Goal: Task Accomplishment & Management: Manage account settings

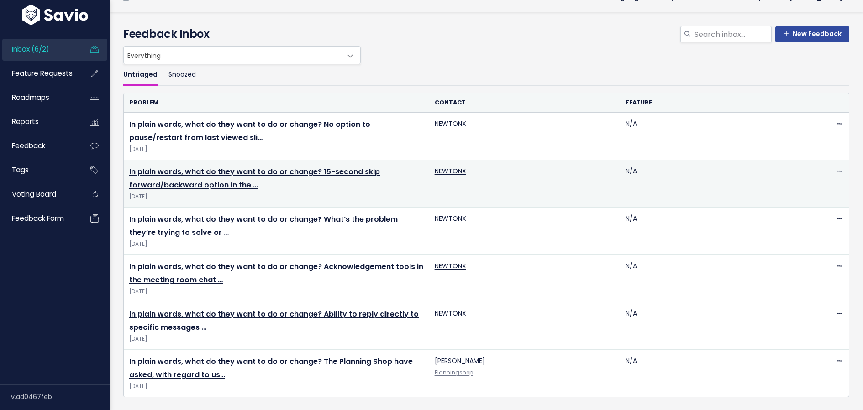
scroll to position [12, 0]
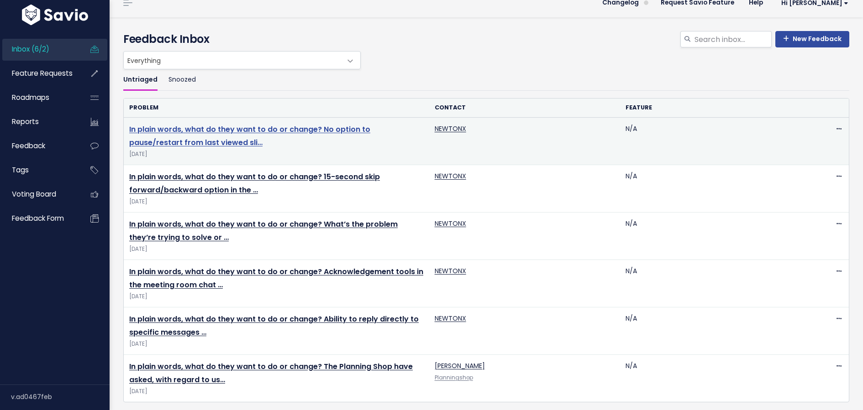
click at [294, 131] on link "In plain words, what do they want to do or change? No option to pause/restart f…" at bounding box center [249, 136] width 241 height 24
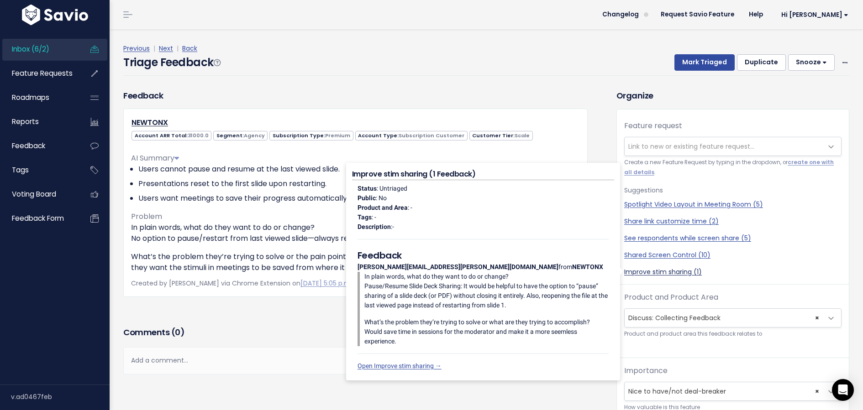
click at [635, 268] on link "Improve stim sharing (1)" at bounding box center [732, 273] width 217 height 10
select select "60656"
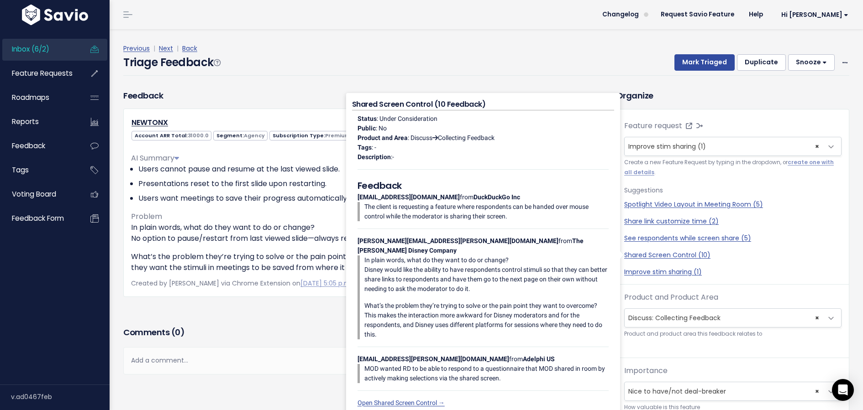
click at [563, 62] on div "Triage Feedback Mark Triaged Duplicate Snooze 1 day 3 days 7 days 14 days Edit …" at bounding box center [486, 64] width 726 height 21
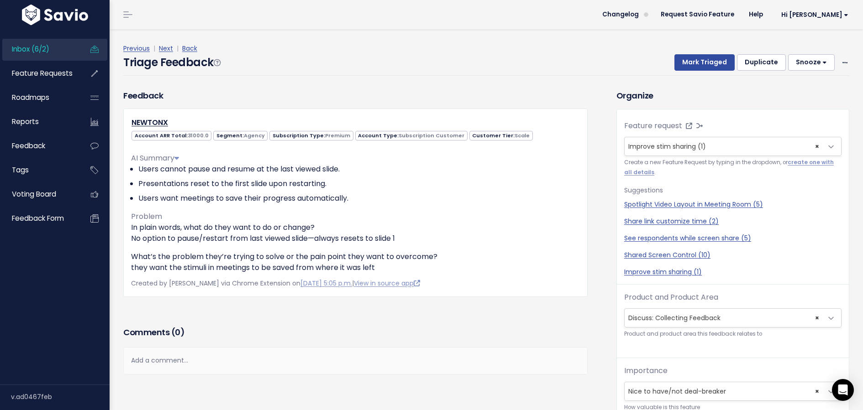
scroll to position [30, 0]
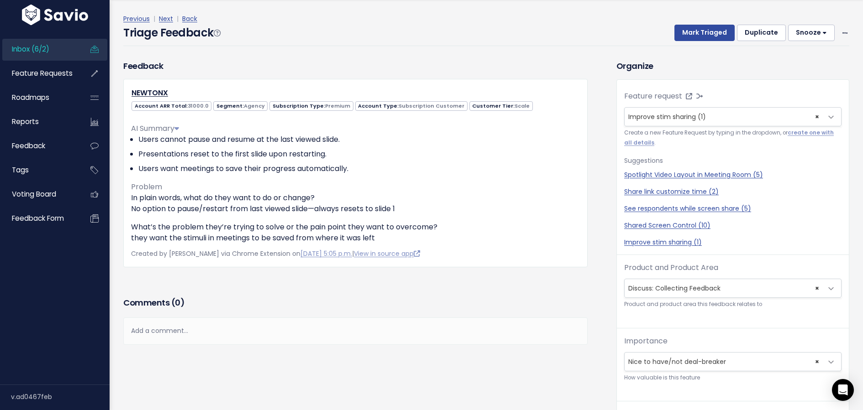
click at [289, 333] on div "Add a comment..." at bounding box center [355, 331] width 464 height 27
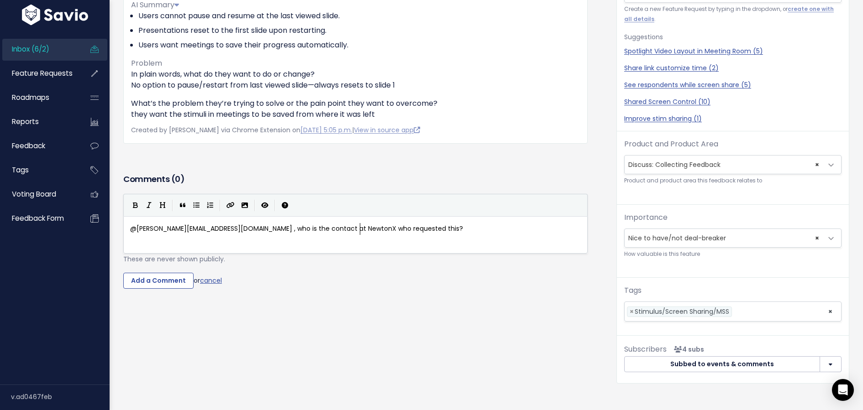
scroll to position [0, 0]
type textarea "@angie@discuss.io , who is the contact at NewtonX who requested this?"
click at [171, 282] on input "Add a Comment" at bounding box center [158, 281] width 70 height 16
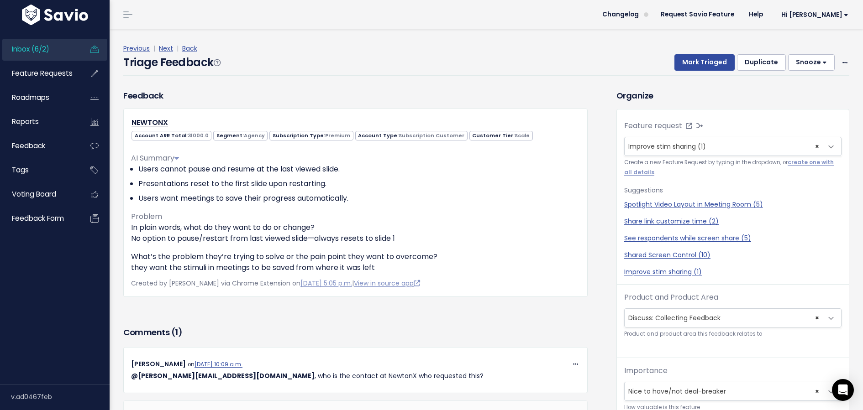
click at [805, 63] on button "Snooze" at bounding box center [811, 62] width 47 height 16
click at [805, 103] on button "3 days" at bounding box center [815, 103] width 66 height 18
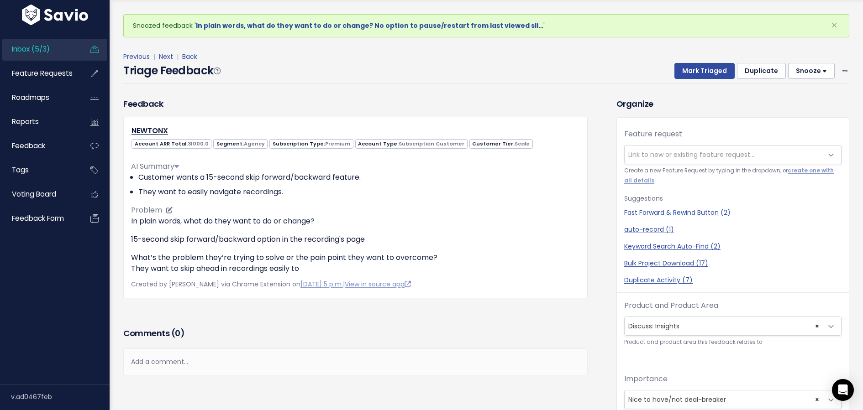
scroll to position [30, 0]
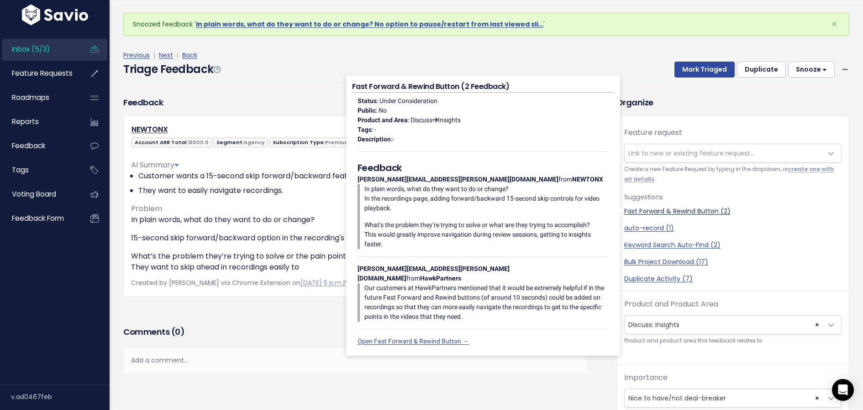
click at [646, 210] on link "Fast Forward & Rewind Button (2)" at bounding box center [732, 212] width 217 height 10
select select "59013"
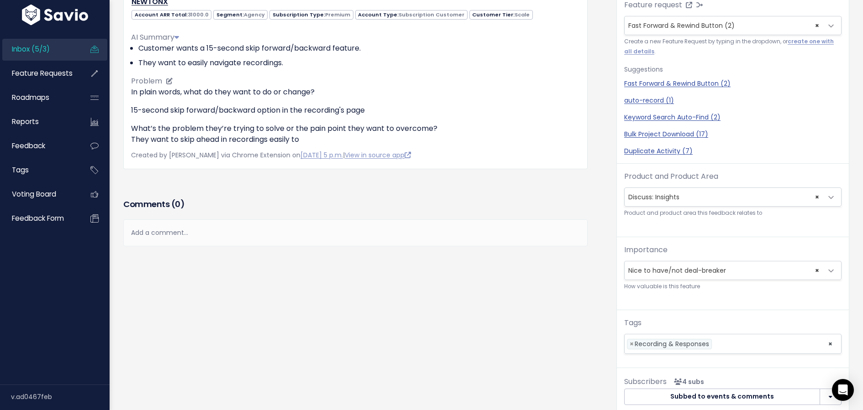
scroll to position [164, 0]
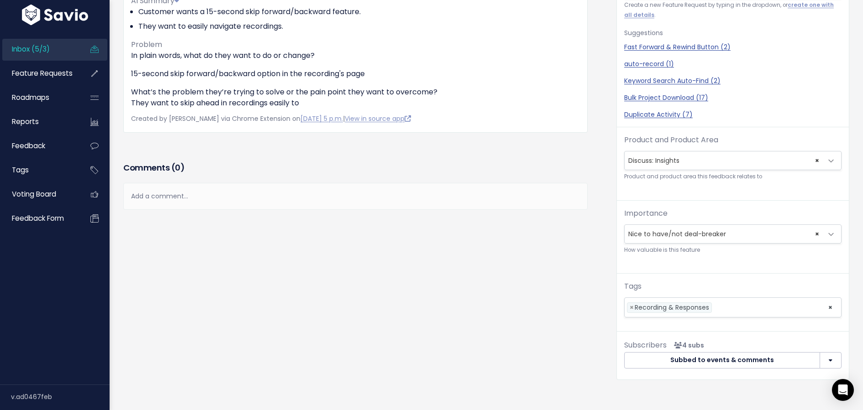
click at [256, 189] on div "Add a comment..." at bounding box center [355, 196] width 464 height 27
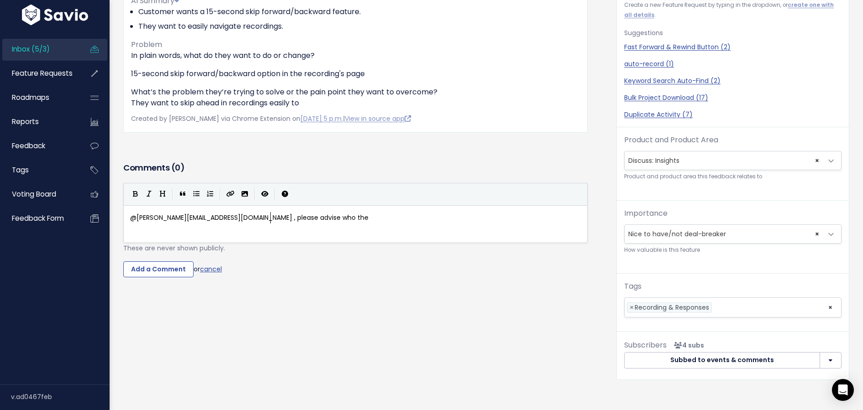
scroll to position [3, 139]
type textarea "@[PERSON_NAME][EMAIL_ADDRESS][DOMAIN_NAME] , please advise who the contact is f…"
type textarea "is request."
type textarea "@angie@discuss.io , please advise who the contact is for this request."
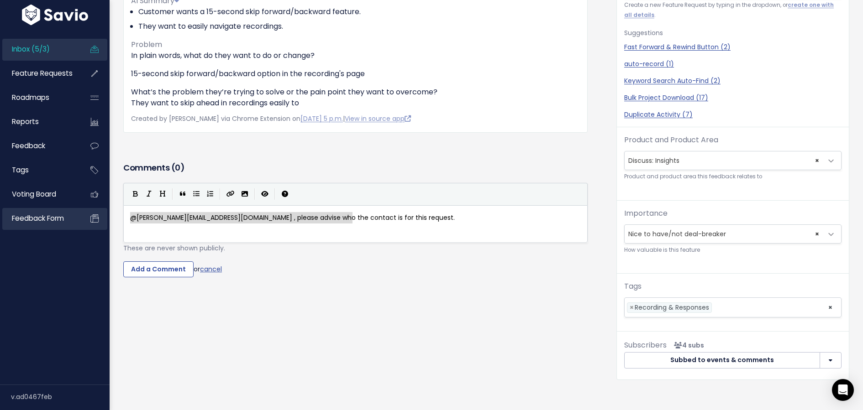
drag, startPoint x: 368, startPoint y: 216, endPoint x: 54, endPoint y: 212, distance: 314.5
paste textarea
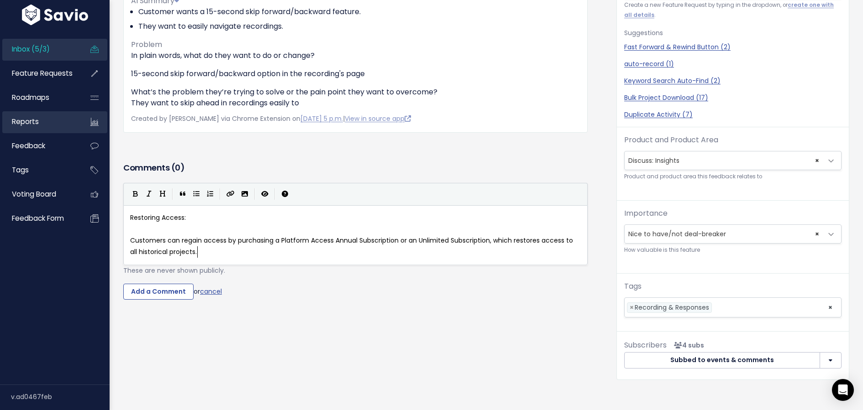
type textarea "Restoring Access: Customers can regain access by purchasing a Platform Access A…"
drag, startPoint x: 220, startPoint y: 255, endPoint x: 28, endPoint y: 112, distance: 239.4
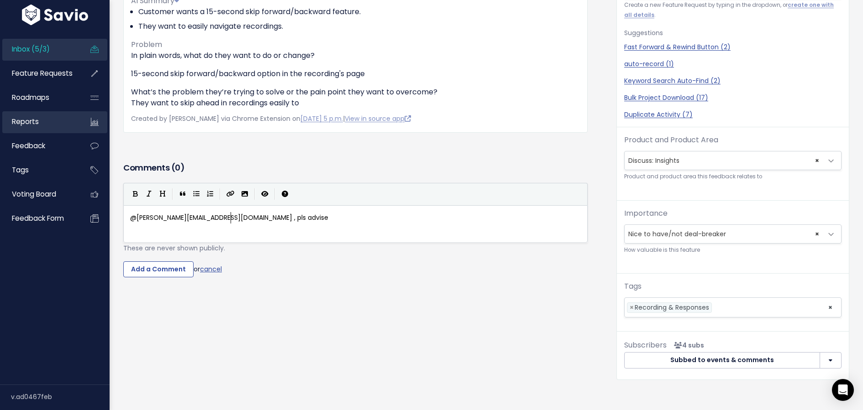
type textarea "@angie@discuss.io , pls advise t"
type textarea "who the contact is for this request."
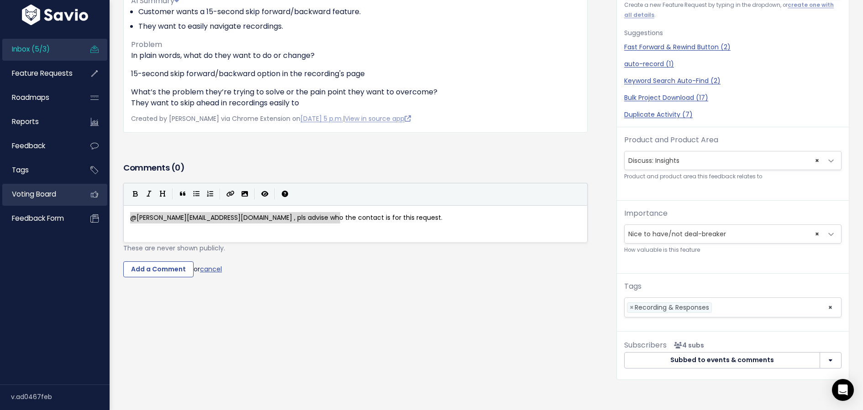
drag, startPoint x: 345, startPoint y: 215, endPoint x: 67, endPoint y: 201, distance: 277.9
type textarea "@angie@discuss.io , pls advise who the contact is for this request."
click at [171, 272] on input "Add a Comment" at bounding box center [158, 270] width 70 height 16
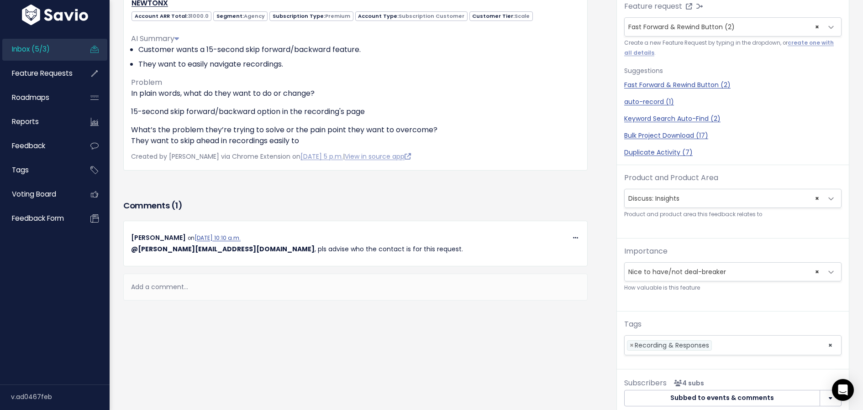
scroll to position [0, 0]
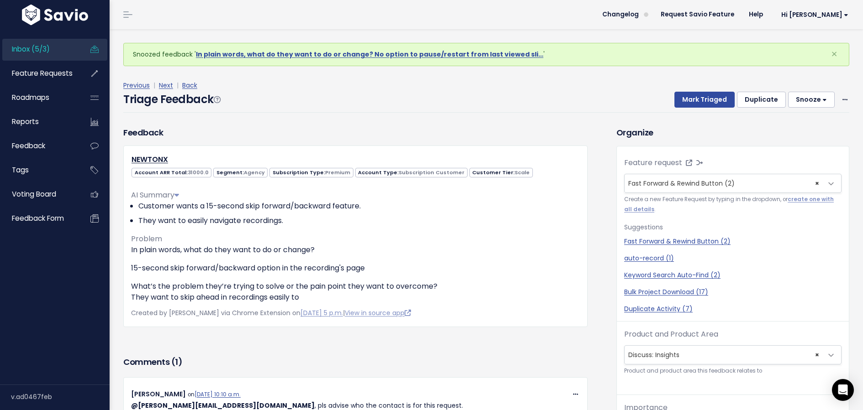
click at [813, 102] on button "Snooze" at bounding box center [811, 100] width 47 height 16
click at [802, 142] on button "3 days" at bounding box center [815, 140] width 66 height 18
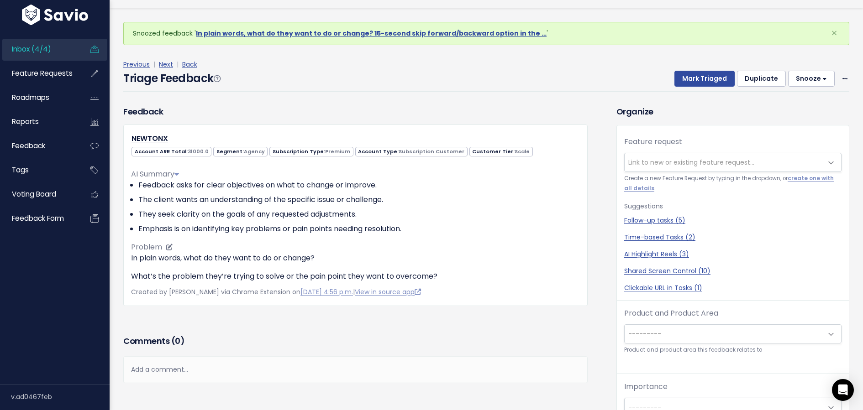
scroll to position [30, 0]
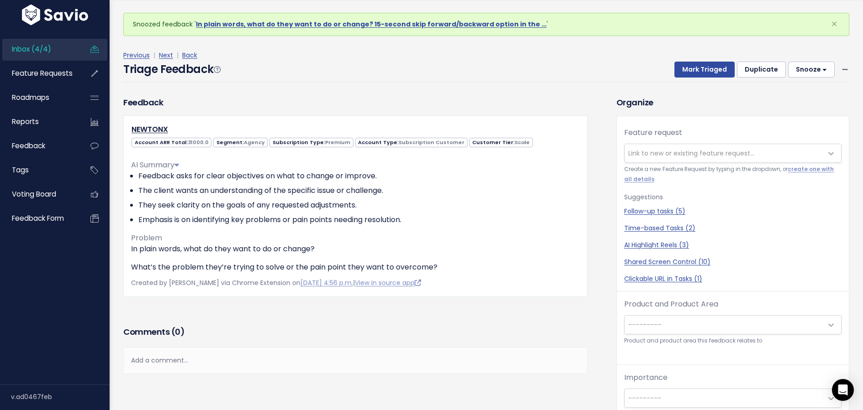
click at [180, 363] on div "Add a comment..." at bounding box center [355, 360] width 464 height 27
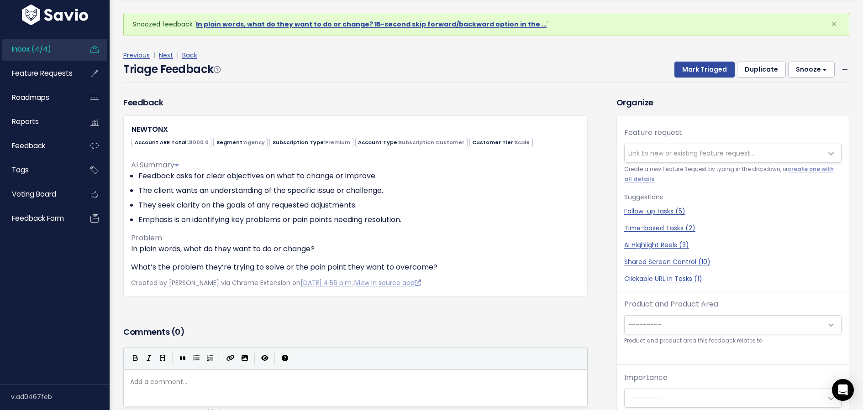
paste textarea "is request."
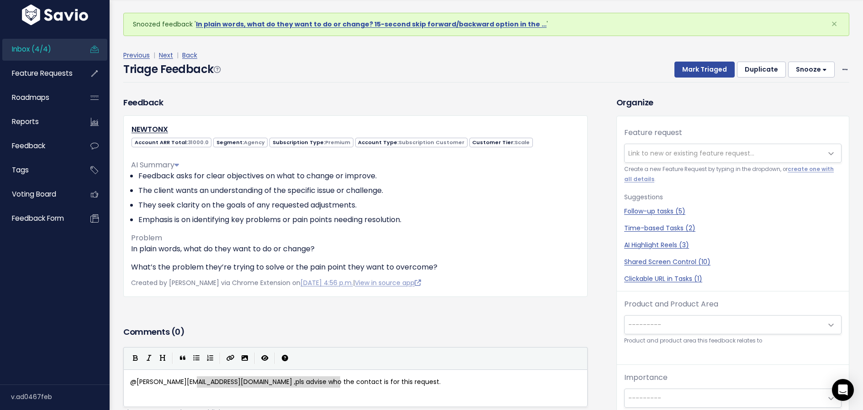
drag, startPoint x: 375, startPoint y: 375, endPoint x: 198, endPoint y: 376, distance: 176.7
type textarea "@angie@discuss.io , there's nothing written within this request."
drag, startPoint x: 367, startPoint y: 393, endPoint x: 89, endPoint y: 340, distance: 282.6
click at [89, 341] on div "Inbox (4/4) Feature Requests Roadmaps" at bounding box center [431, 310] width 863 height 621
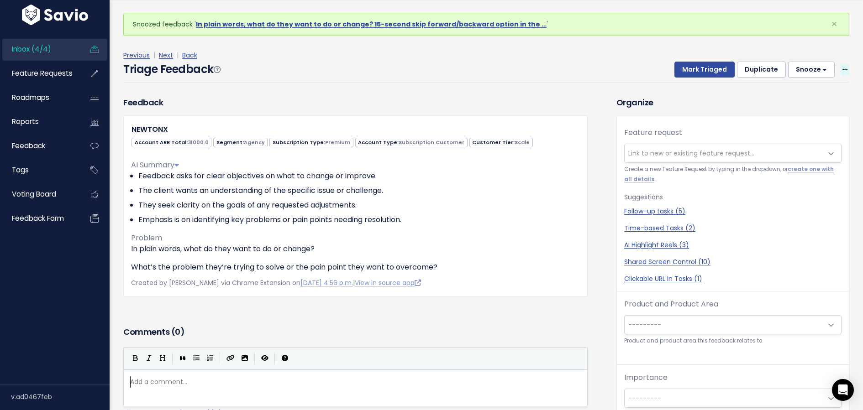
click at [847, 68] on span at bounding box center [844, 69] width 9 height 11
click at [818, 114] on link "Delete" at bounding box center [809, 113] width 66 height 18
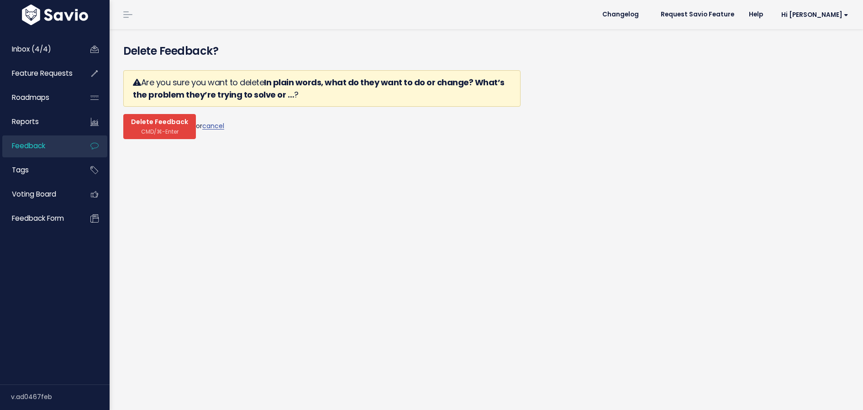
click at [163, 134] on span "CMD/⌘-Enter" at bounding box center [159, 131] width 37 height 7
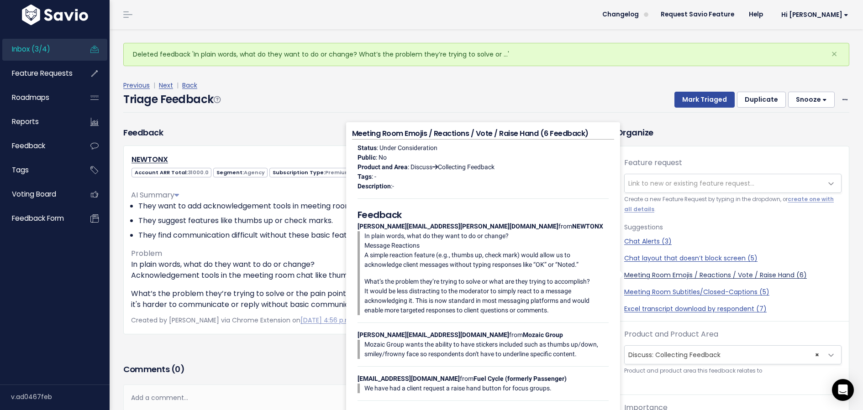
click at [656, 278] on link "Meeting Room Emojis / Reactions / Vote / Raise Hand (6)" at bounding box center [732, 276] width 217 height 10
select select "59037"
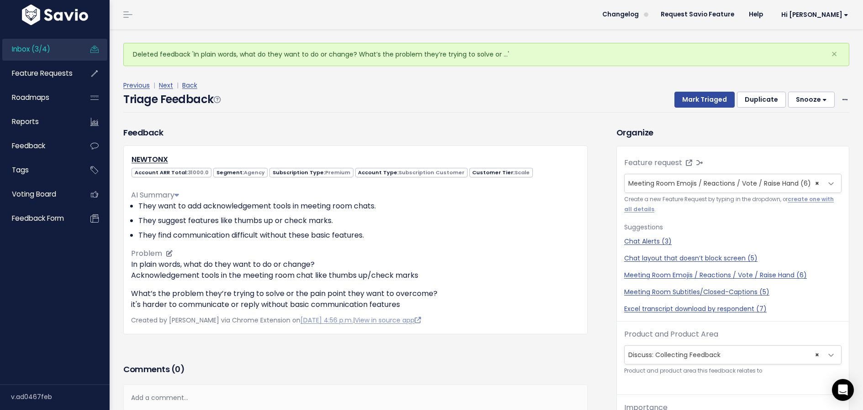
scroll to position [30, 0]
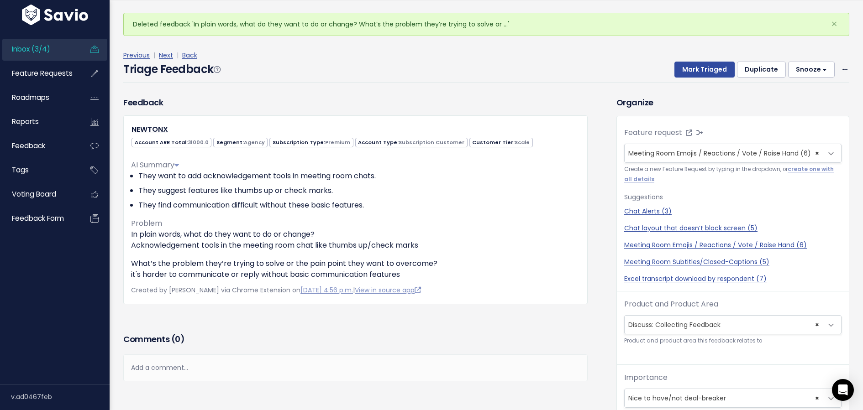
click at [312, 363] on div "Add a comment..." at bounding box center [355, 368] width 464 height 27
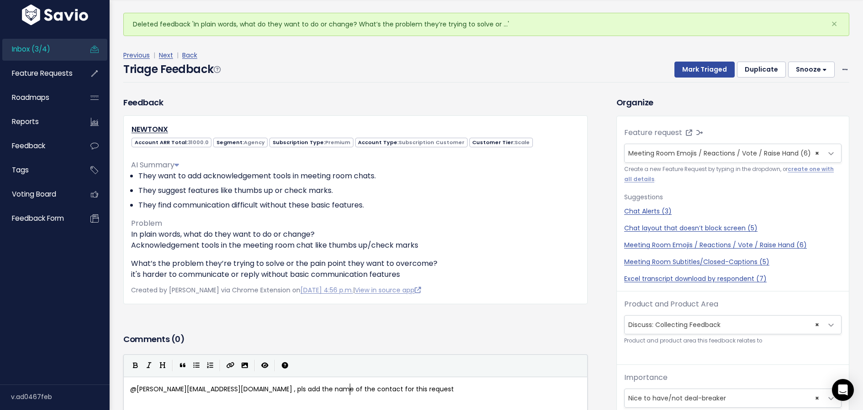
scroll to position [3, 220]
type textarea "@angie@discuss.io , pls add the name of the contact for this request."
click at [819, 69] on button "Snooze" at bounding box center [811, 70] width 47 height 16
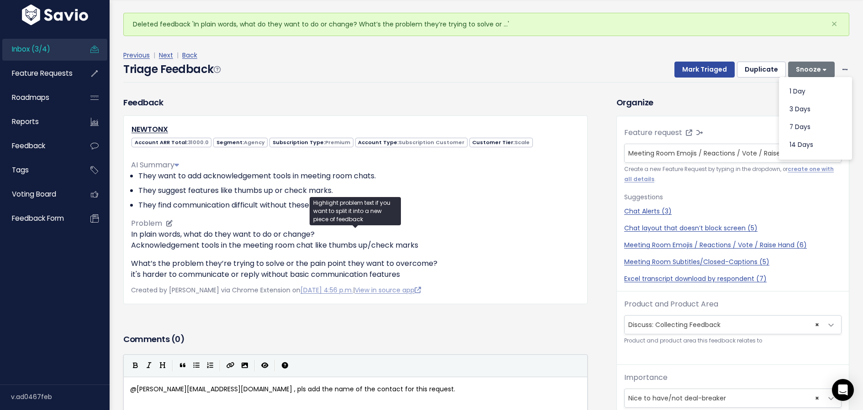
click at [518, 256] on div "In plain words, what do they want to do or change? Acknowledgement tools in the…" at bounding box center [355, 254] width 449 height 51
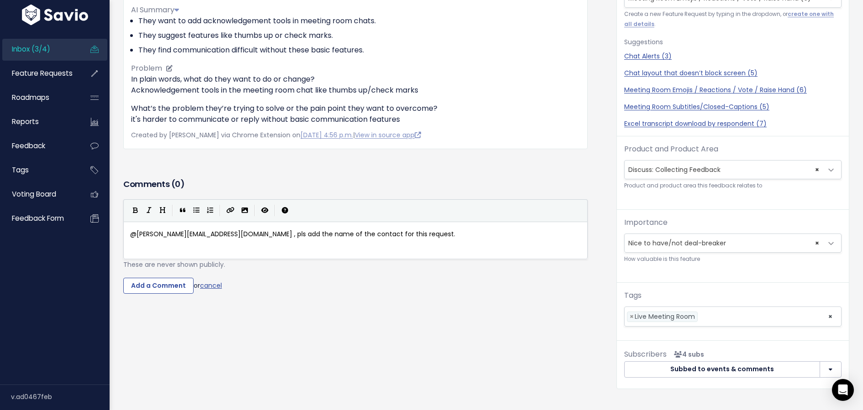
scroll to position [207, 0]
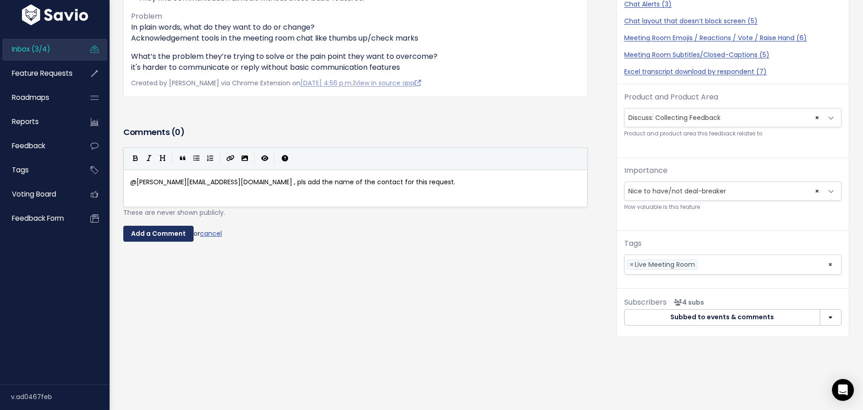
click at [173, 234] on input "Add a Comment" at bounding box center [158, 234] width 70 height 16
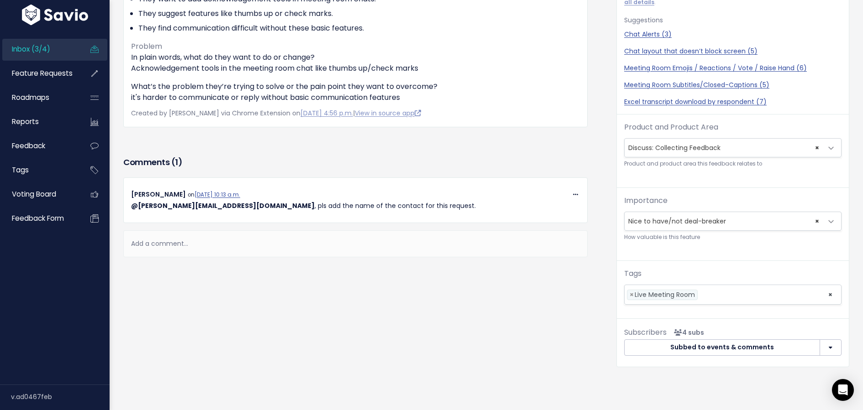
scroll to position [0, 0]
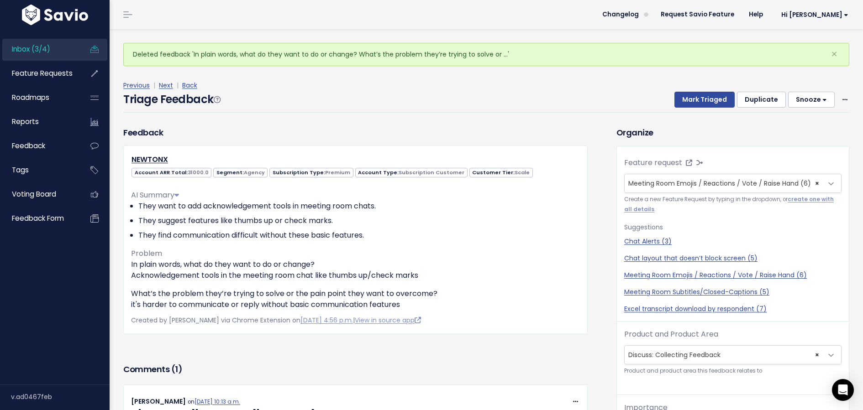
click at [819, 100] on button "Snooze" at bounding box center [811, 100] width 47 height 16
click at [807, 142] on button "3 days" at bounding box center [815, 140] width 66 height 18
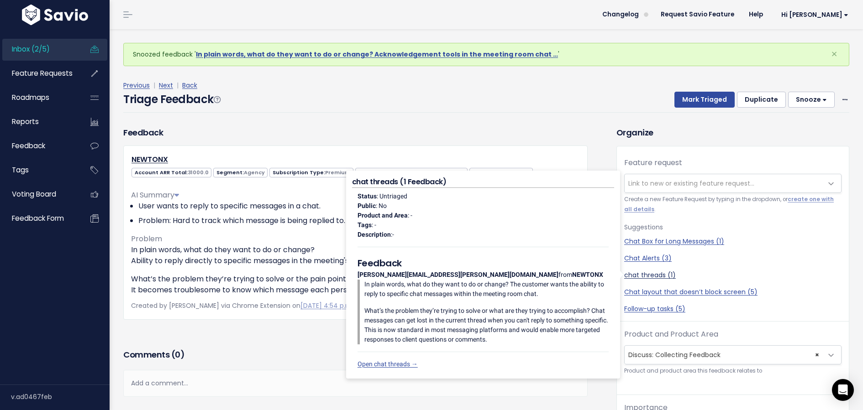
click at [647, 273] on link "chat threads (1)" at bounding box center [732, 276] width 217 height 10
select select "60635"
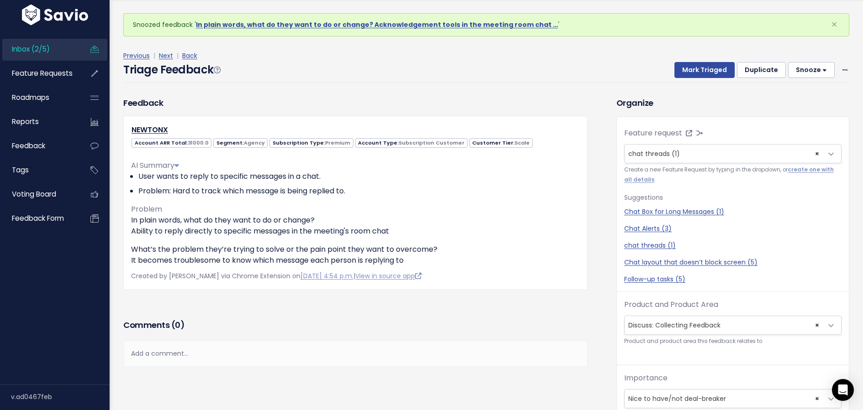
scroll to position [30, 0]
click at [227, 349] on div "Add a comment..." at bounding box center [355, 353] width 464 height 27
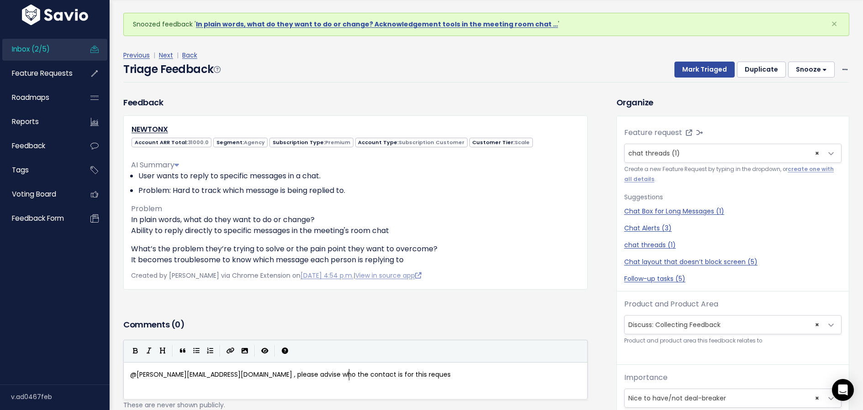
scroll to position [3, 221]
type textarea "@[PERSON_NAME][EMAIL_ADDRESS][DOMAIN_NAME] , please advise who the contact is f…"
drag, startPoint x: 367, startPoint y: 379, endPoint x: 121, endPoint y: 372, distance: 246.1
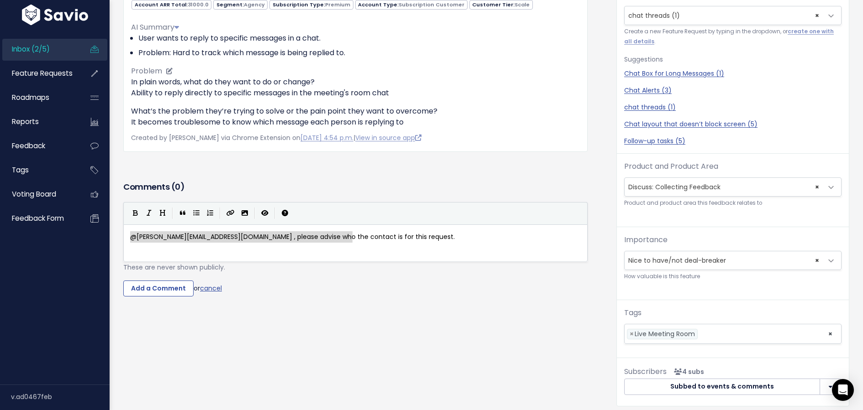
scroll to position [207, 0]
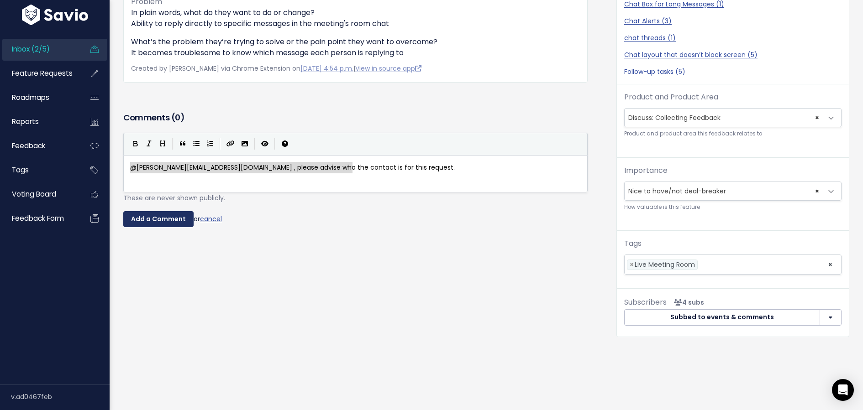
type textarea "@[PERSON_NAME][EMAIL_ADDRESS][DOMAIN_NAME] , please advise who the contact is f…"
click at [169, 216] on input "Add a Comment" at bounding box center [158, 219] width 70 height 16
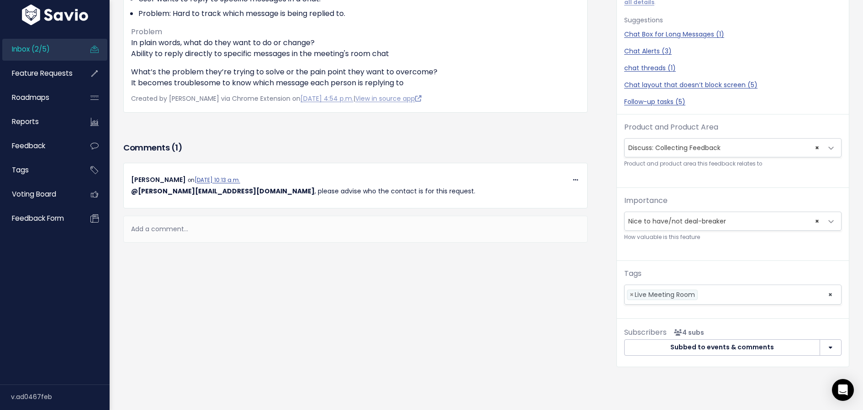
scroll to position [0, 0]
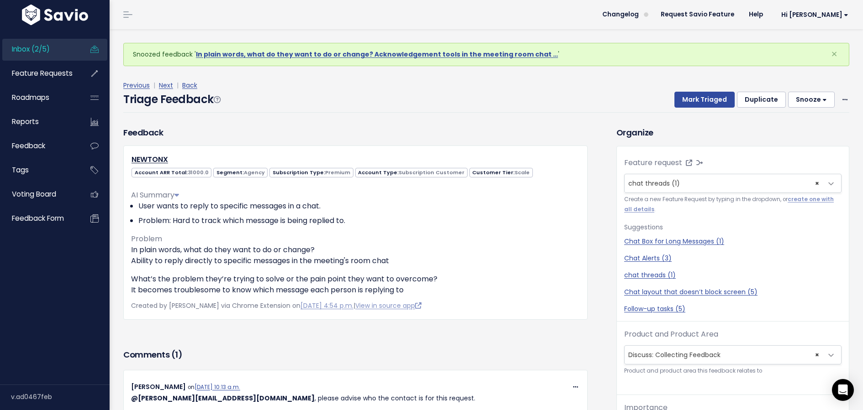
click at [821, 101] on button "Snooze" at bounding box center [811, 100] width 47 height 16
click at [810, 141] on button "3 days" at bounding box center [815, 140] width 66 height 18
